Goal: Find specific page/section: Find specific page/section

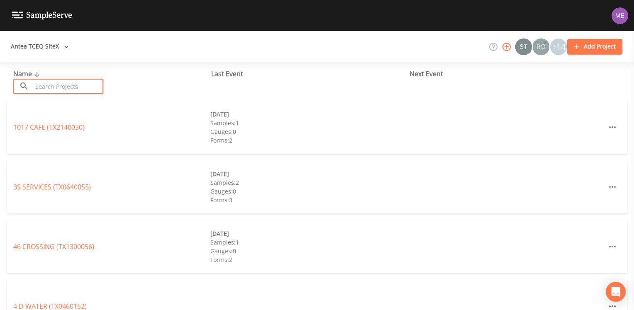
click at [38, 90] on input "text" at bounding box center [67, 86] width 71 height 15
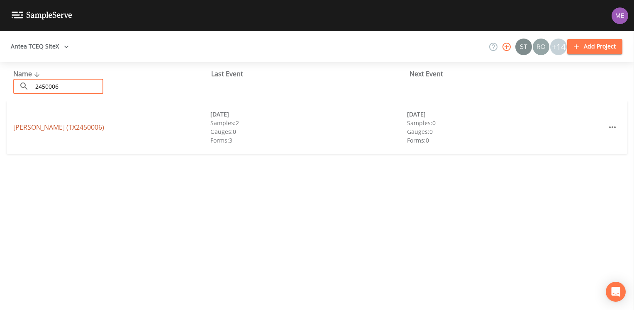
type input "2450006"
click at [41, 125] on link "[PERSON_NAME] (TX2450006)" at bounding box center [58, 127] width 91 height 9
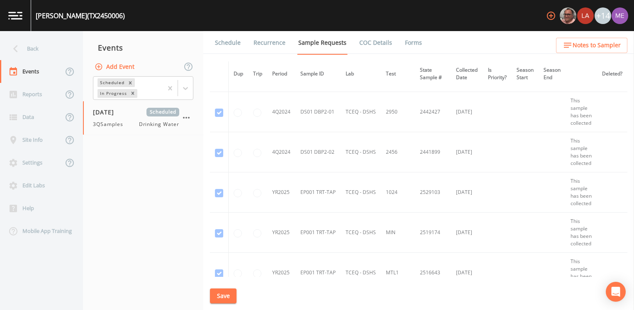
scroll to position [511, 0]
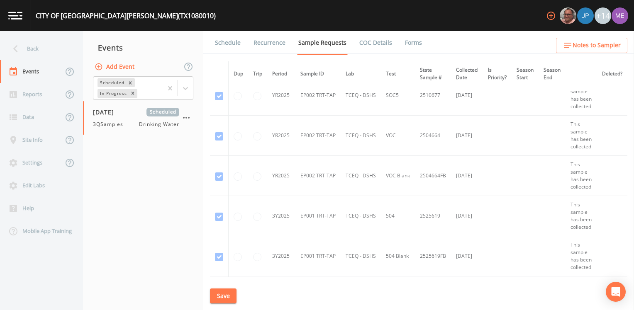
scroll to position [1577, 0]
